Goal: Task Accomplishment & Management: Complete application form

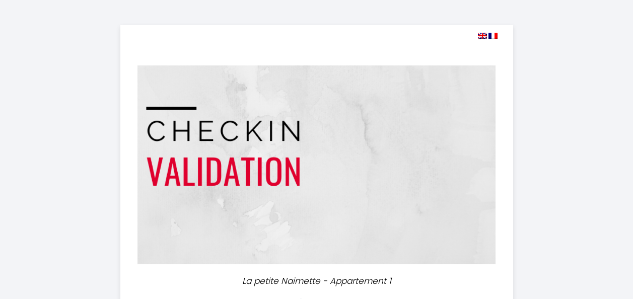
select select
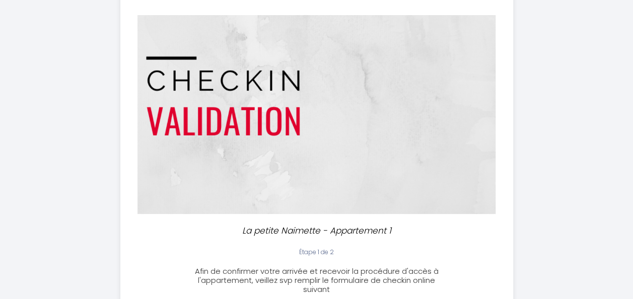
click at [147, 253] on div "Étape 1 de 2 Afin de confirmer votre arrivée et recevoir la procédure d'accès à…" at bounding box center [316, 271] width 405 height 47
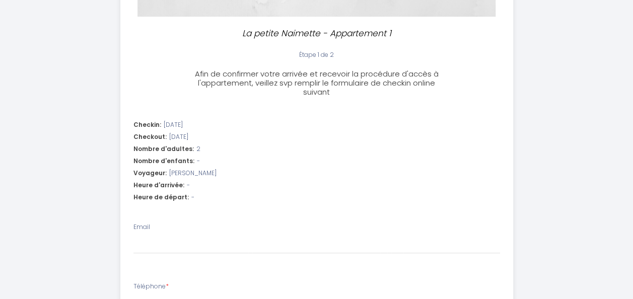
scroll to position [252, 0]
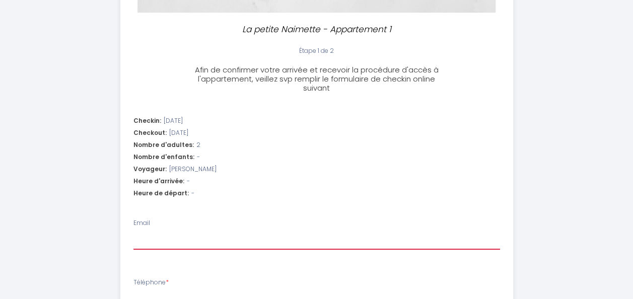
click at [146, 241] on input "Email" at bounding box center [316, 241] width 367 height 18
type input "[EMAIL_ADDRESS][DOMAIN_NAME]"
select select
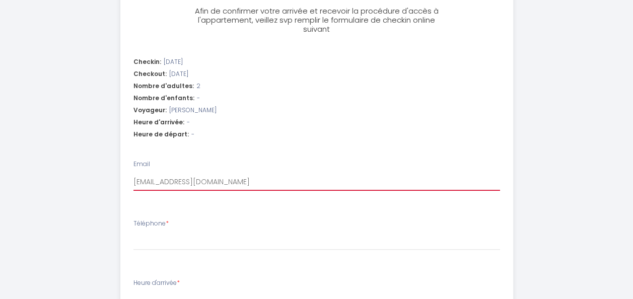
scroll to position [352, 0]
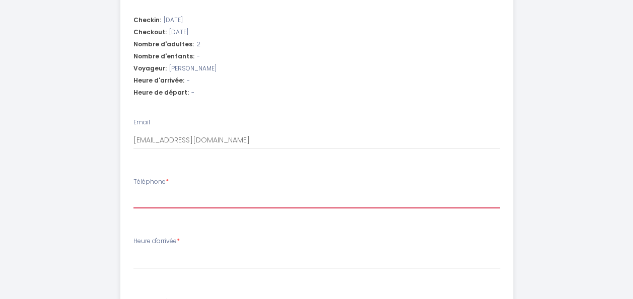
click at [194, 199] on input "Téléphone *" at bounding box center [316, 199] width 367 height 18
type input "0"
select select
type input "07"
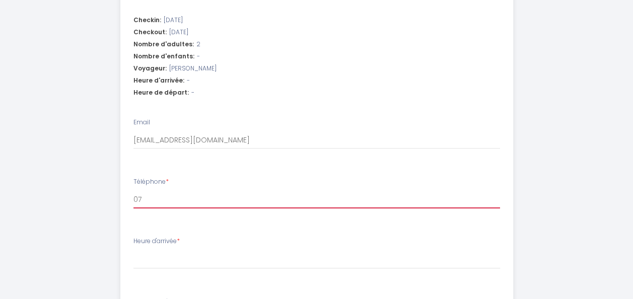
select select
type input "077"
select select
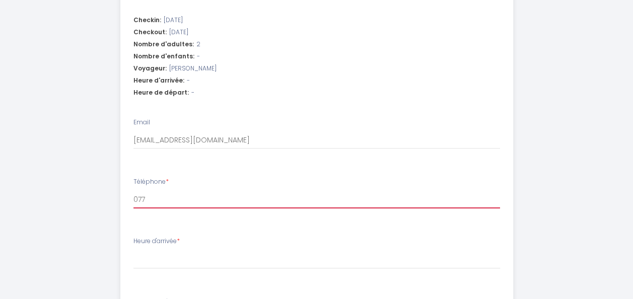
type input "0779"
select select
type input "07792"
select select
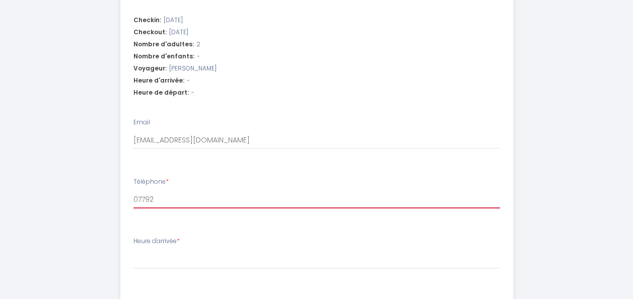
select select
type input "077928"
select select
type input "0779285"
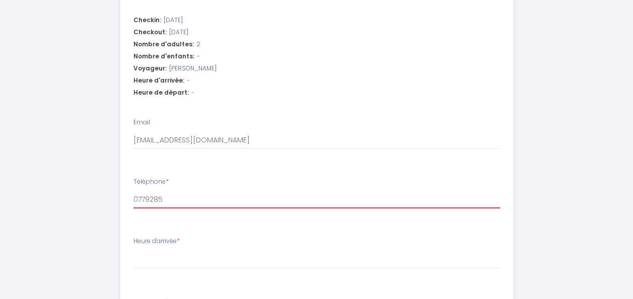
select select
type input "07792857"
select select
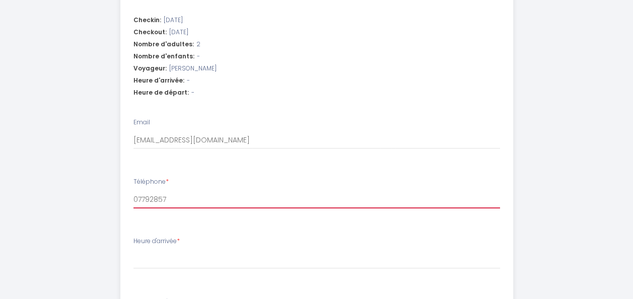
type input "077928575"
select select
type input "0779285757"
select select
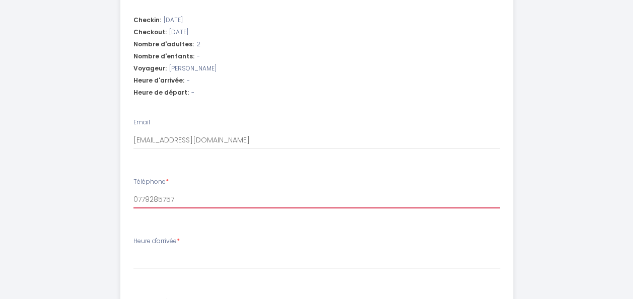
select select
type input "07792857575"
select select
type input "0779285757"
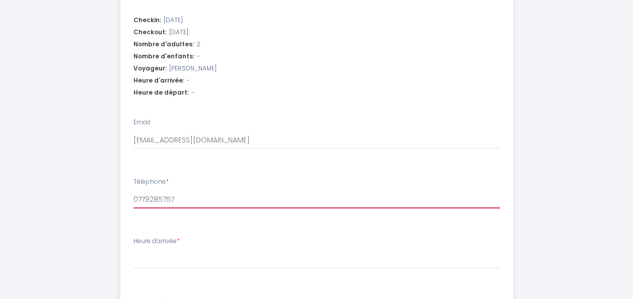
select select
type input "077928575"
select select
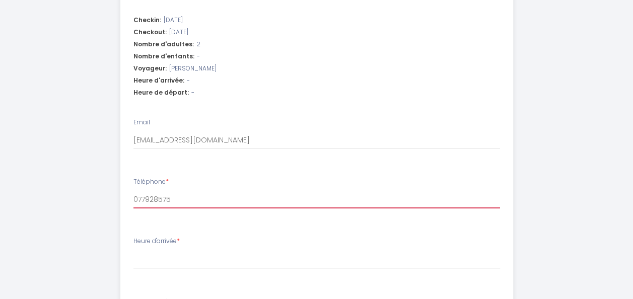
type input "07792857"
select select
type input "0779285"
select select
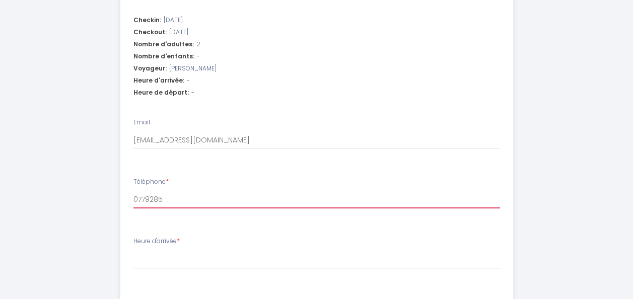
select select
type input "077928"
select select
type input "07792"
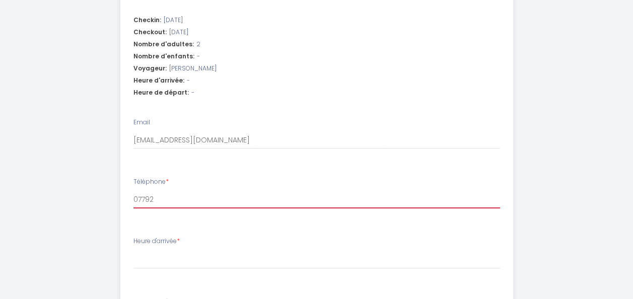
select select
type input "0779"
select select
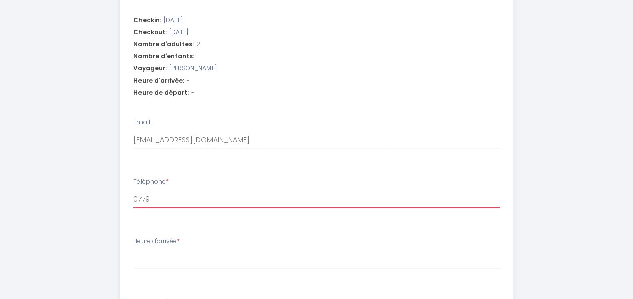
type input "077"
select select
type input "07"
select select
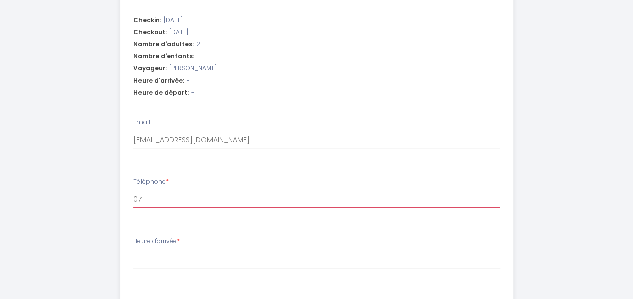
select select
type input "0"
select select
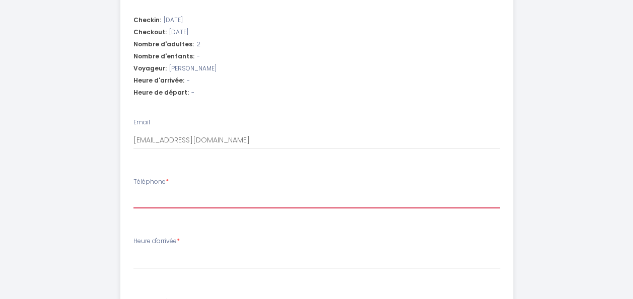
select select
type input "0"
select select
type input "07"
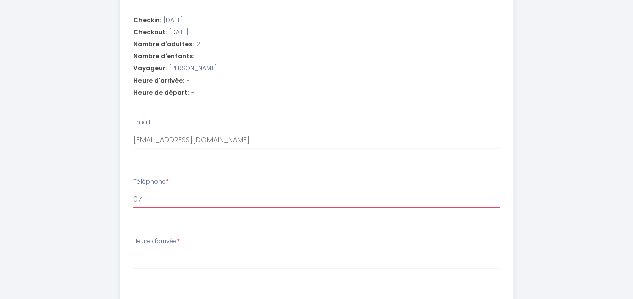
select select
type input "075"
select select
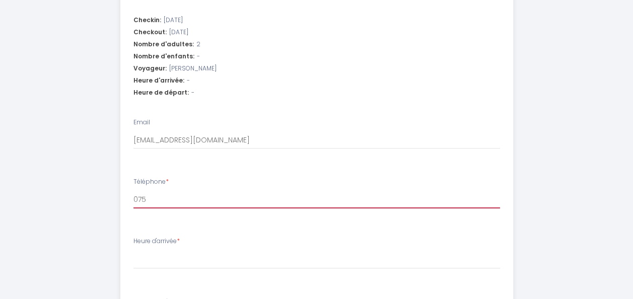
type input "0751"
select select
type input "07514"
select select
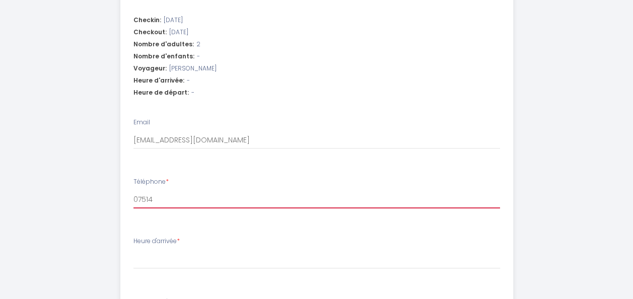
select select
type input "075148"
select select
type input "0751480"
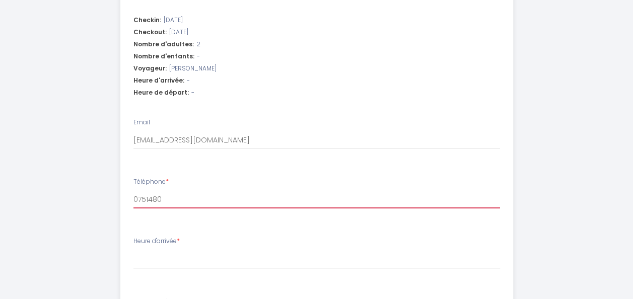
select select
type input "07514808"
select select
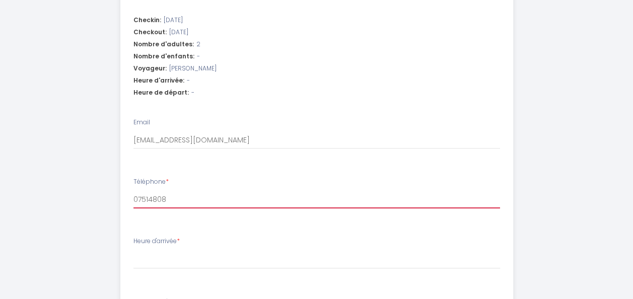
type input "075148085"
select select
type input "0751480856"
select select
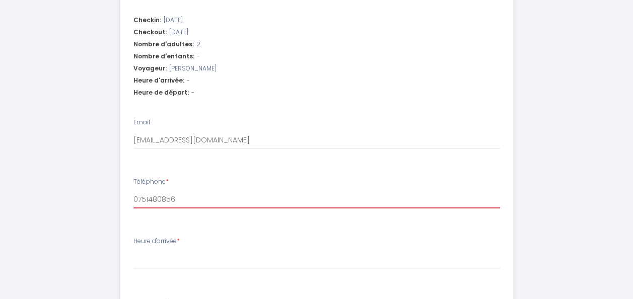
select select
type input "07514808566"
select select
type input "07514808566"
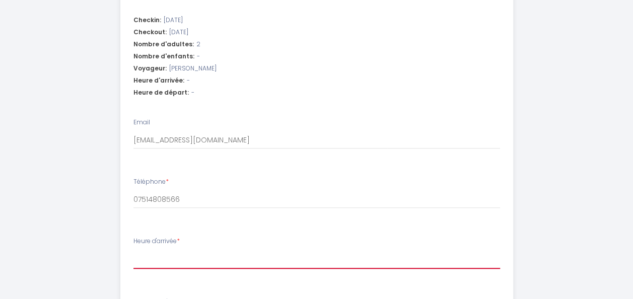
click at [171, 260] on select "15:00 15:30 16:00 16:30 17:00 17:30 18:00 18:30 19:00 19:30 20:00 20:30 21:00 2…" at bounding box center [316, 259] width 367 height 19
click at [536, 189] on div "La petite Naimette - Appartement 1 Étape 1 de 2 Afin de confirmer votre arrivée…" at bounding box center [316, 83] width 589 height 871
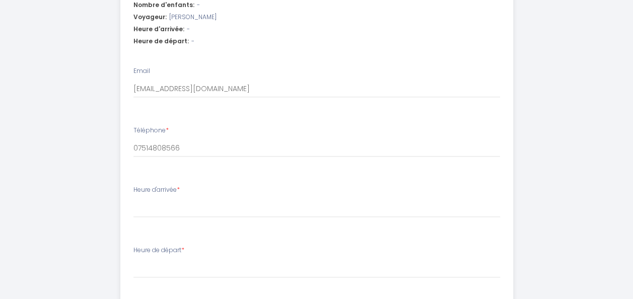
scroll to position [419, 0]
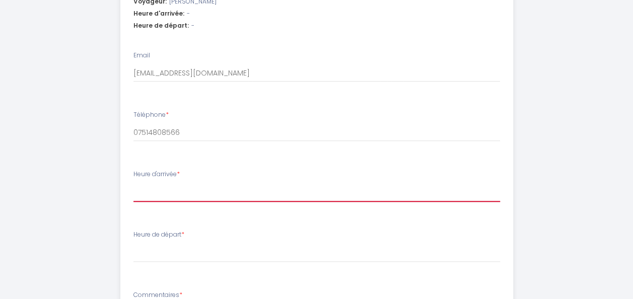
click at [167, 191] on select "15:00 15:30 16:00 16:30 17:00 17:30 18:00 18:30 19:00 19:30 20:00 20:30 21:00 2…" at bounding box center [316, 192] width 367 height 19
select select "16:00"
click at [133, 183] on select "15:00 15:30 16:00 16:30 17:00 17:30 18:00 18:30 19:00 19:30 20:00 20:30 21:00 2…" at bounding box center [316, 192] width 367 height 19
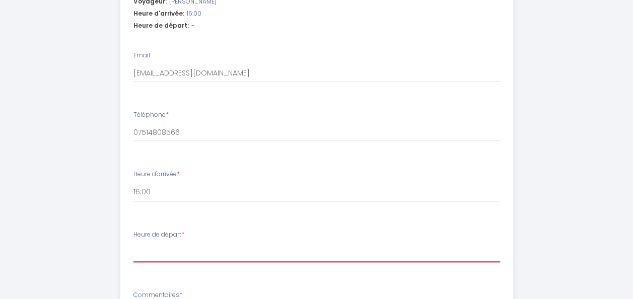
click at [145, 258] on select "00:00 00:30 01:00 01:30 02:00 02:30 03:00 03:30 04:00 04:30 05:00 05:30 06:00 0…" at bounding box center [316, 252] width 367 height 19
select select "09:30"
click at [133, 243] on select "00:00 00:30 01:00 01:30 02:00 02:30 03:00 03:30 04:00 04:30 05:00 05:30 06:00 0…" at bounding box center [316, 252] width 367 height 19
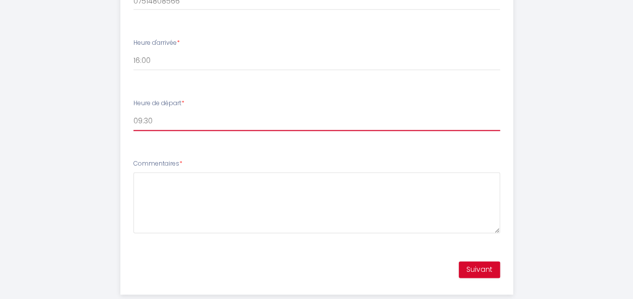
scroll to position [570, 0]
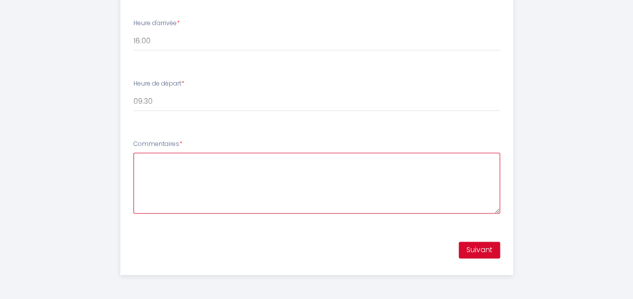
click at [232, 181] on textarea "Commentaires *" at bounding box center [316, 183] width 367 height 61
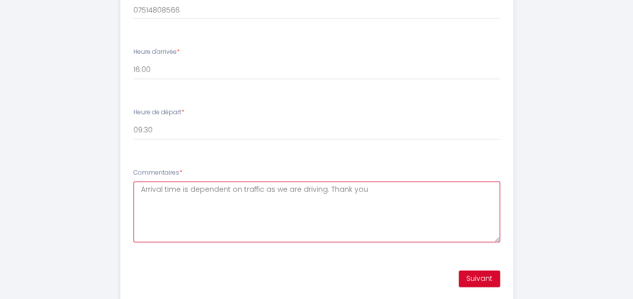
scroll to position [554, 0]
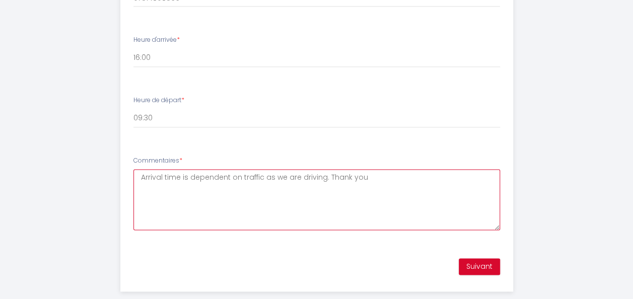
type textarea "Arrival time is dependent on traffic as we are driving. Thank you"
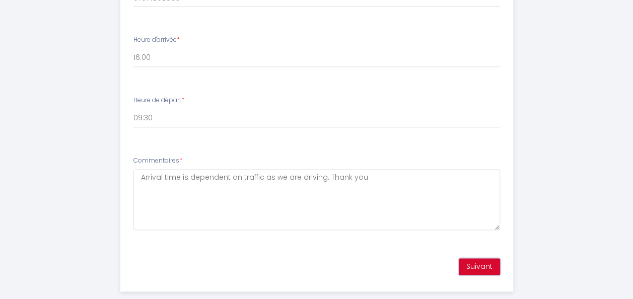
click at [471, 266] on button "Suivant" at bounding box center [479, 266] width 41 height 17
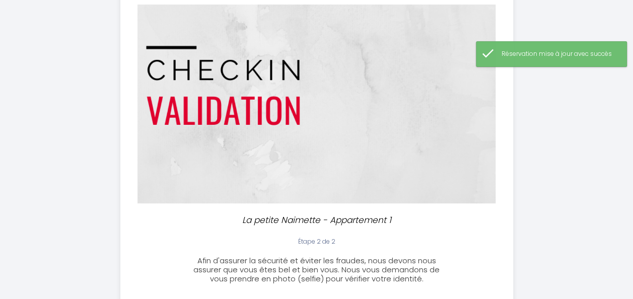
scroll to position [0, 0]
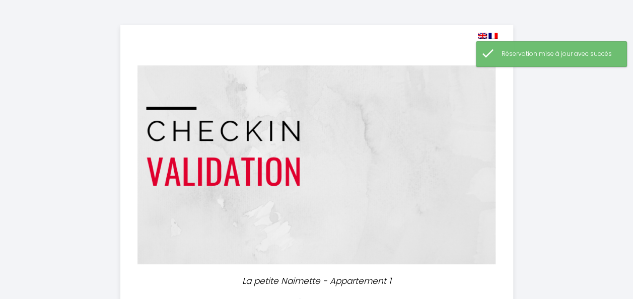
click at [482, 33] on img at bounding box center [482, 36] width 9 height 6
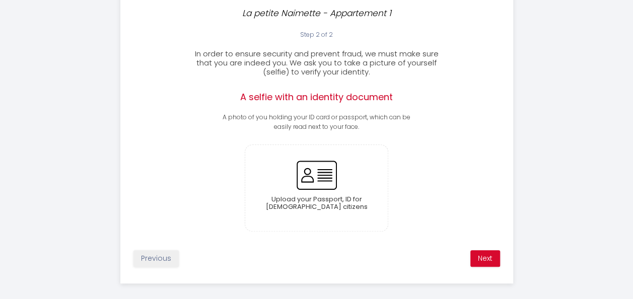
scroll to position [277, 0]
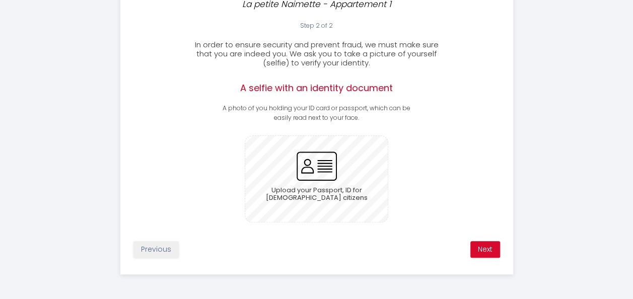
click at [299, 181] on input "file" at bounding box center [316, 179] width 142 height 86
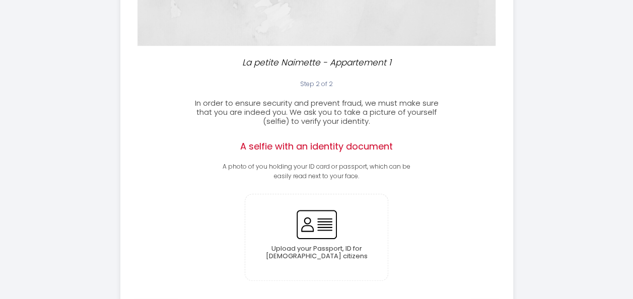
scroll to position [252, 0]
